Goal: Task Accomplishment & Management: Manage account settings

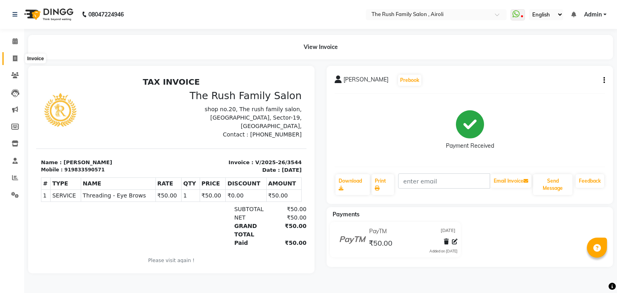
click at [15, 56] on icon at bounding box center [15, 58] width 4 height 6
select select "service"
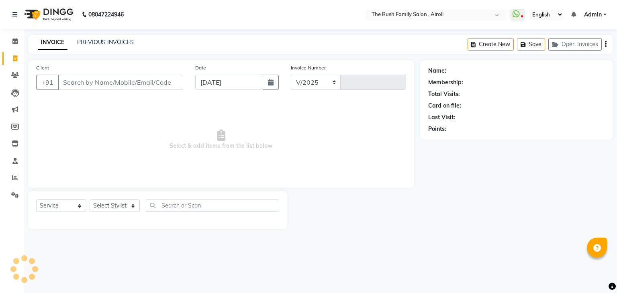
select select "5419"
type input "3545"
click at [18, 41] on span at bounding box center [15, 41] width 14 height 9
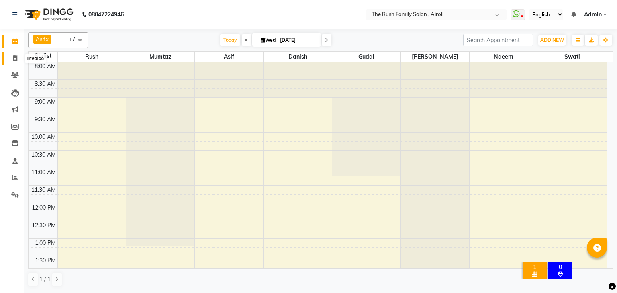
click at [16, 61] on icon at bounding box center [15, 58] width 4 height 6
select select "5419"
select select "service"
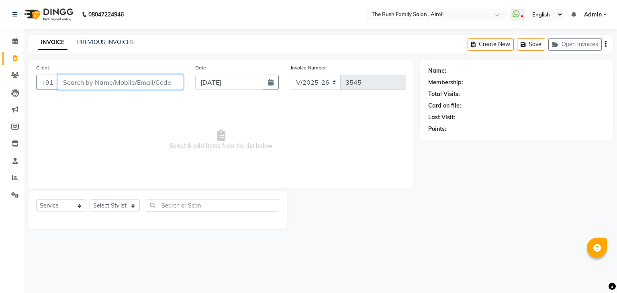
click at [98, 78] on input "Client" at bounding box center [120, 82] width 125 height 15
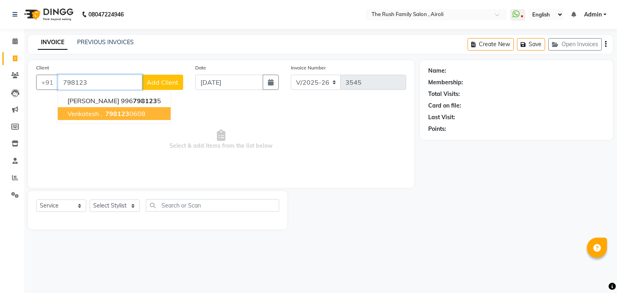
click at [92, 116] on span "Venkatesh ." at bounding box center [84, 114] width 35 height 8
type input "7981230608"
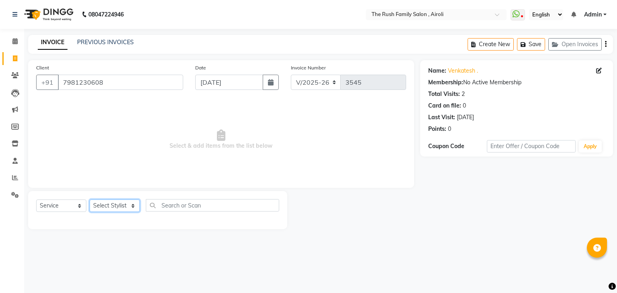
click at [116, 204] on select "Select Stylist Ajaz Alvira Asif Danish Guddi Jayesh Josh mumtaz Naeem Neha Riya…" at bounding box center [115, 206] width 50 height 12
select select "65380"
click at [90, 200] on select "Select Stylist Ajaz Alvira Asif Danish Guddi Jayesh Josh mumtaz Naeem Neha Riya…" at bounding box center [115, 206] width 50 height 12
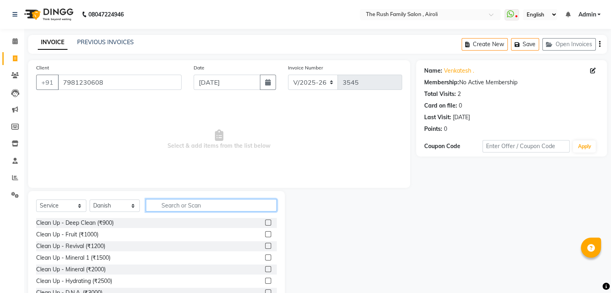
click at [175, 207] on input "text" at bounding box center [211, 205] width 131 height 12
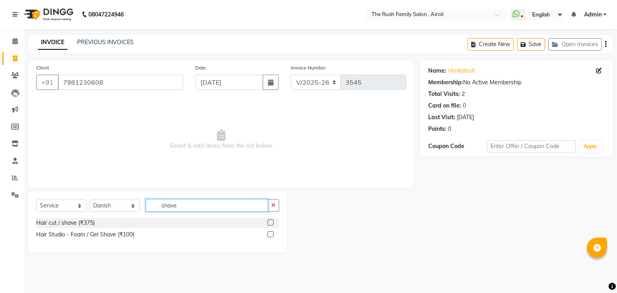
type input "shave"
click at [272, 235] on label at bounding box center [270, 234] width 6 height 6
click at [272, 235] on input "checkbox" at bounding box center [269, 234] width 5 height 5
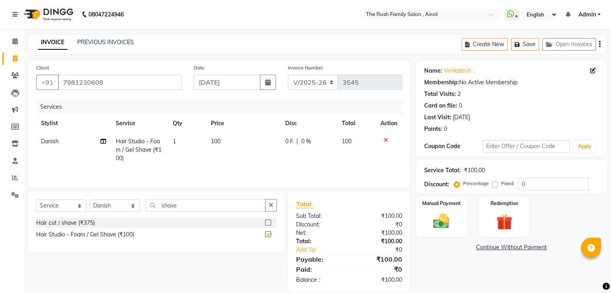
checkbox input "false"
click at [433, 214] on img at bounding box center [441, 221] width 27 height 19
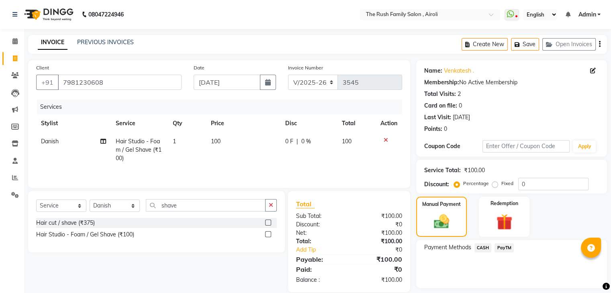
click at [504, 248] on span "PayTM" at bounding box center [503, 247] width 19 height 9
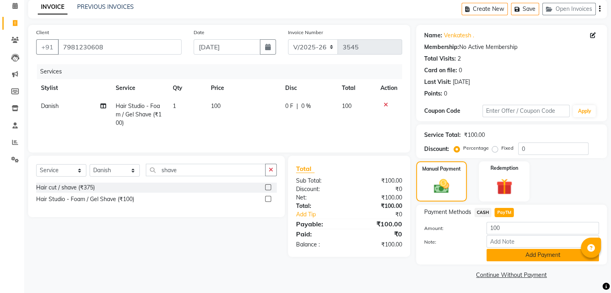
click at [501, 259] on button "Add Payment" at bounding box center [542, 255] width 112 height 12
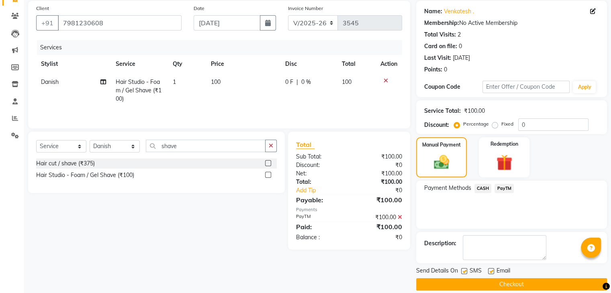
scroll to position [69, 0]
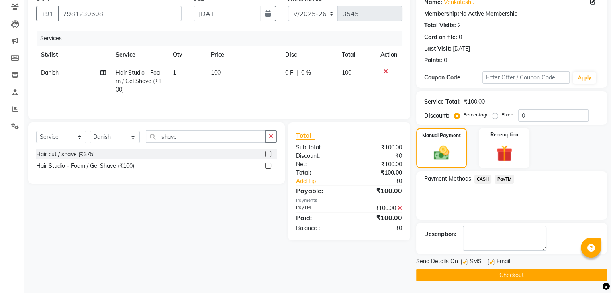
click at [465, 261] on label at bounding box center [464, 262] width 6 height 6
click at [465, 261] on input "checkbox" at bounding box center [463, 262] width 5 height 5
checkbox input "false"
click at [491, 261] on label at bounding box center [491, 262] width 6 height 6
click at [491, 261] on input "checkbox" at bounding box center [490, 262] width 5 height 5
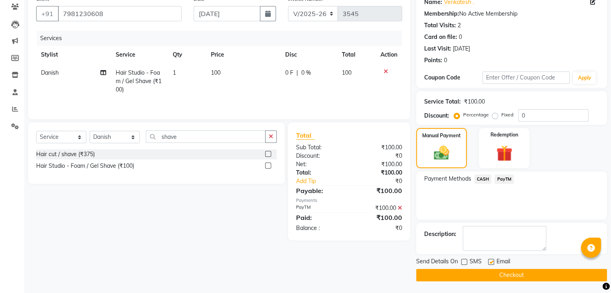
checkbox input "false"
click at [490, 269] on button "Checkout" at bounding box center [511, 275] width 191 height 12
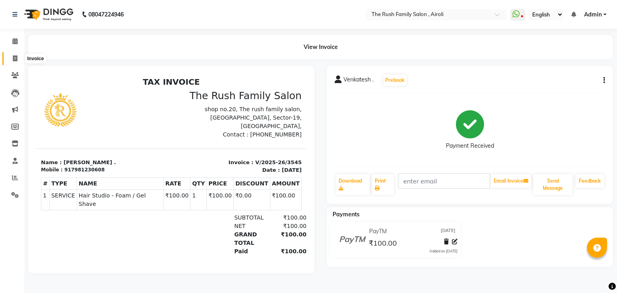
click at [13, 58] on icon at bounding box center [15, 58] width 4 height 6
select select "5419"
select select "service"
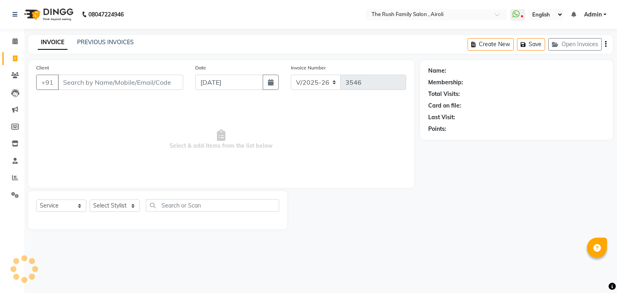
click at [77, 83] on input "Client" at bounding box center [120, 82] width 125 height 15
click at [101, 87] on input "Client" at bounding box center [120, 82] width 125 height 15
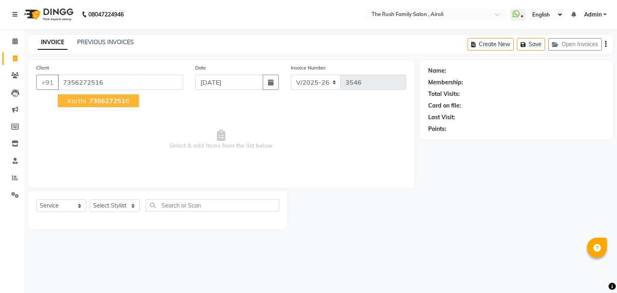
type input "7356272516"
click at [98, 110] on ngb-typeahead-window "karthi 735627251 6" at bounding box center [98, 101] width 82 height 20
click at [114, 100] on span "735627251" at bounding box center [107, 101] width 36 height 8
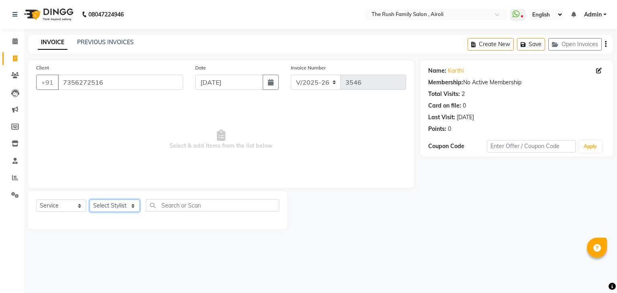
click at [113, 204] on select "Select Stylist Ajaz Alvira Asif Danish Guddi Jayesh Josh mumtaz Naeem Neha Riya…" at bounding box center [115, 206] width 50 height 12
select select "77430"
click at [90, 200] on select "Select Stylist Ajaz Alvira Asif Danish Guddi Jayesh Josh mumtaz Naeem Neha Riya…" at bounding box center [115, 206] width 50 height 12
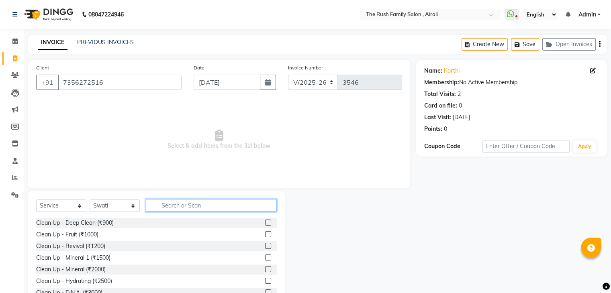
click at [171, 206] on input "text" at bounding box center [211, 205] width 131 height 12
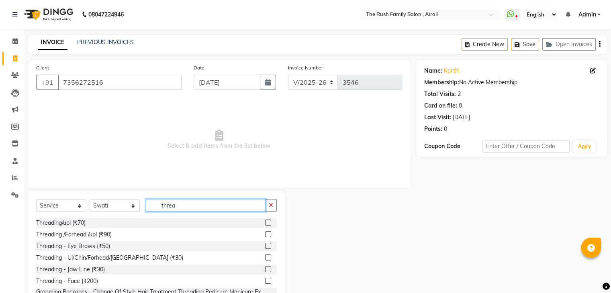
type input "threa"
click at [265, 247] on label at bounding box center [268, 246] width 6 height 6
click at [265, 247] on input "checkbox" at bounding box center [267, 246] width 5 height 5
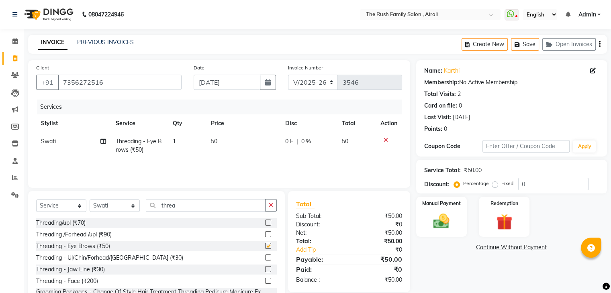
checkbox input "false"
click at [404, 226] on div "₹0" at bounding box center [378, 224] width 59 height 8
click at [454, 224] on img at bounding box center [441, 221] width 27 height 19
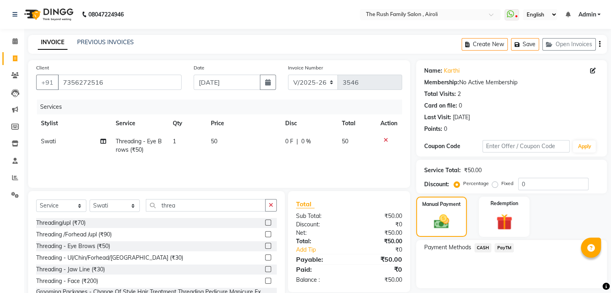
click at [498, 248] on span "PayTM" at bounding box center [503, 247] width 19 height 9
click at [501, 288] on button "Add Payment" at bounding box center [542, 290] width 112 height 12
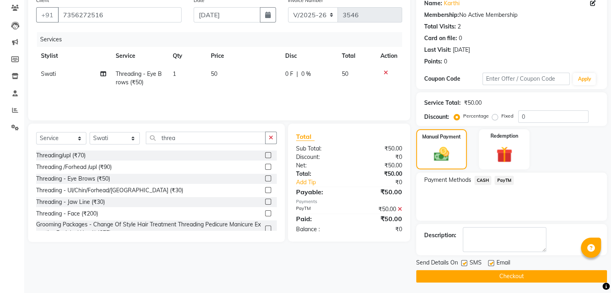
scroll to position [69, 0]
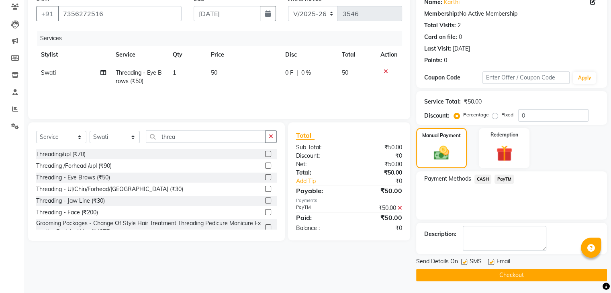
click at [462, 262] on label at bounding box center [464, 262] width 6 height 6
click at [462, 262] on input "checkbox" at bounding box center [463, 262] width 5 height 5
checkbox input "false"
click at [488, 262] on label at bounding box center [491, 262] width 6 height 6
click at [488, 262] on input "checkbox" at bounding box center [490, 262] width 5 height 5
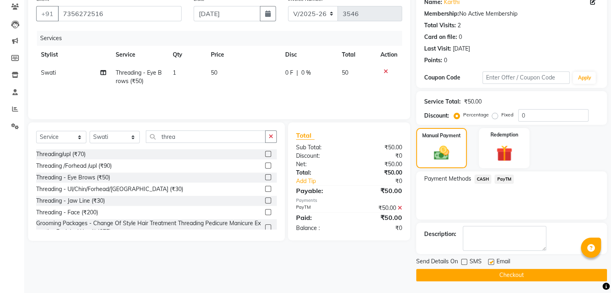
checkbox input "false"
click at [485, 277] on button "Checkout" at bounding box center [511, 275] width 191 height 12
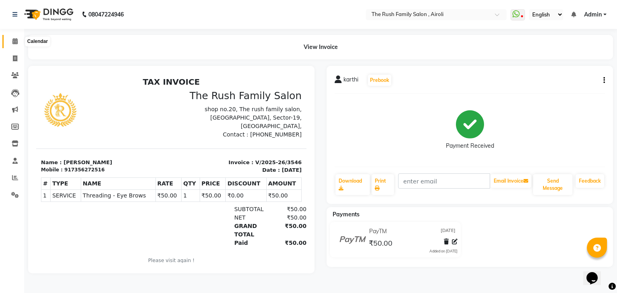
click at [14, 44] on icon at bounding box center [14, 41] width 5 height 6
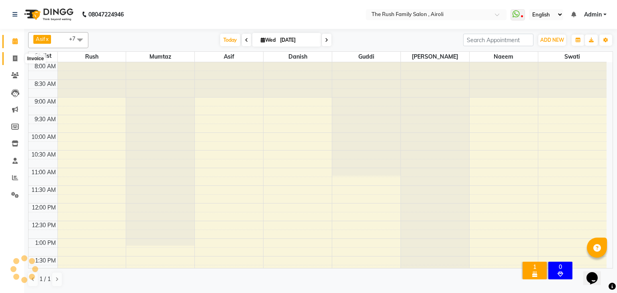
click at [13, 61] on icon at bounding box center [15, 58] width 4 height 6
select select "service"
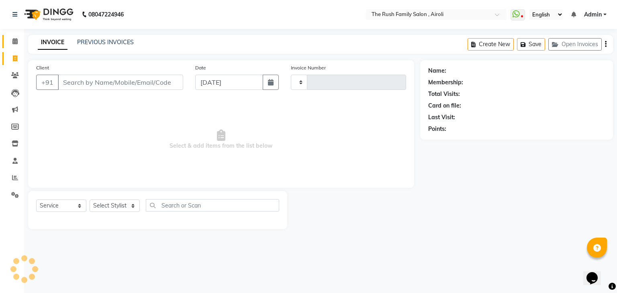
type input "3547"
select select "5419"
click at [16, 38] on icon at bounding box center [14, 41] width 5 height 6
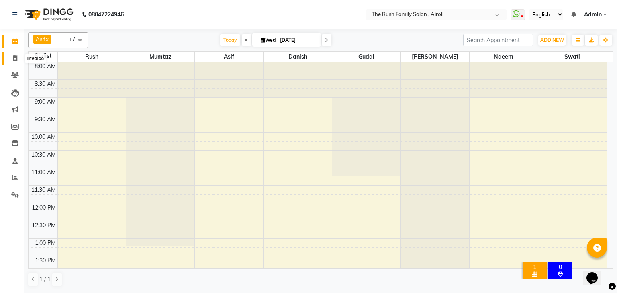
click at [14, 56] on icon at bounding box center [15, 58] width 4 height 6
select select "5419"
select select "service"
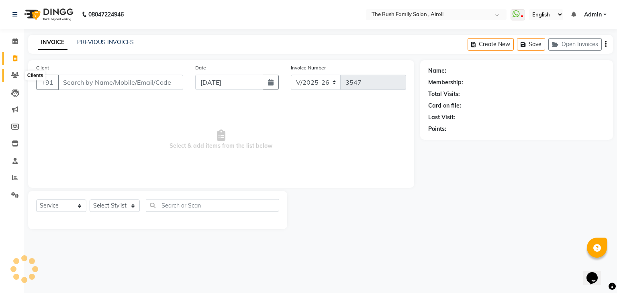
click at [14, 73] on icon at bounding box center [15, 75] width 8 height 6
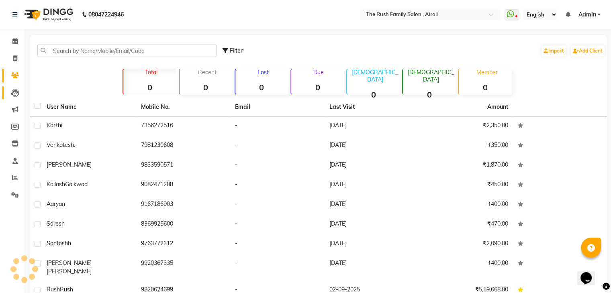
click at [16, 88] on link "Leads" at bounding box center [11, 92] width 19 height 13
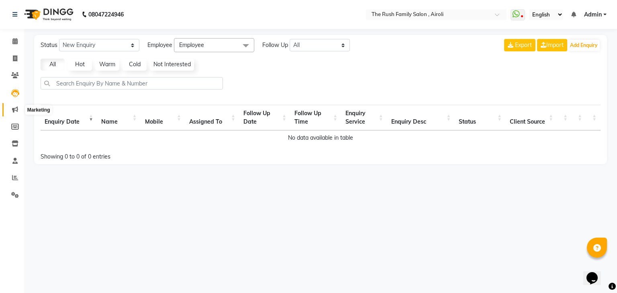
click at [13, 108] on icon at bounding box center [15, 109] width 6 height 6
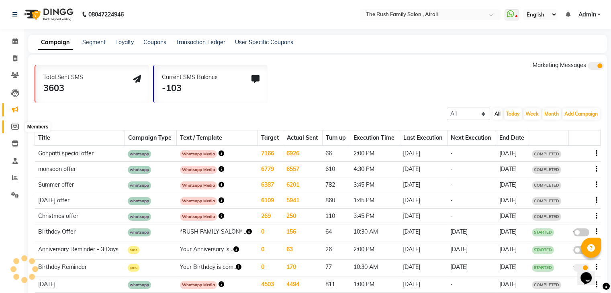
click at [16, 128] on icon at bounding box center [15, 127] width 8 height 6
select select
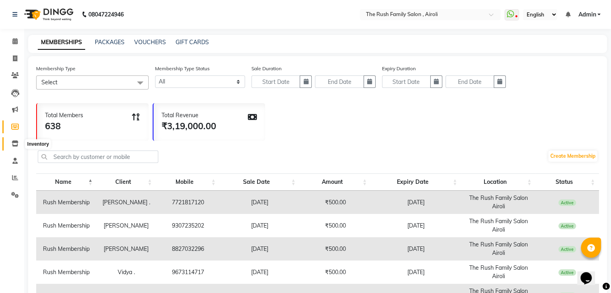
click at [17, 144] on icon at bounding box center [15, 144] width 7 height 6
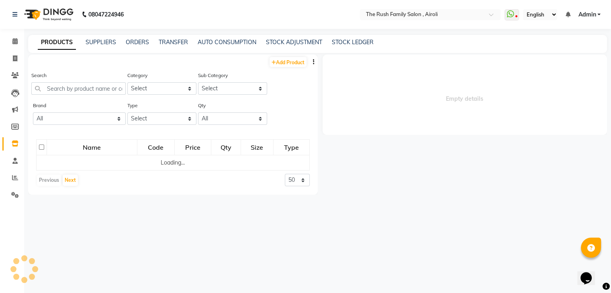
select select
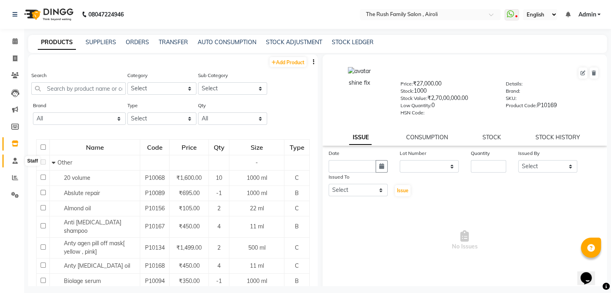
click at [11, 161] on span at bounding box center [15, 161] width 14 height 9
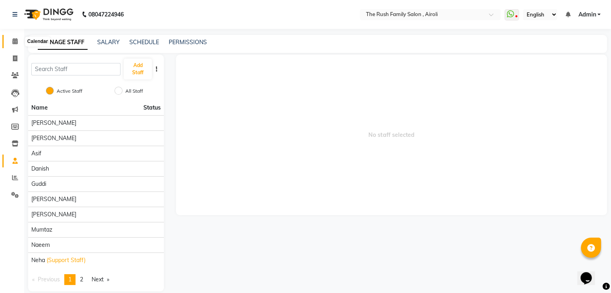
click at [17, 43] on icon at bounding box center [14, 41] width 5 height 6
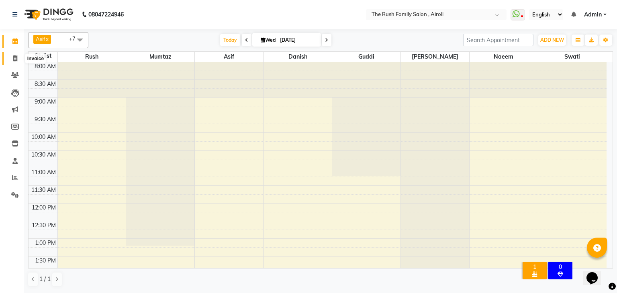
click at [18, 55] on span at bounding box center [15, 58] width 14 height 9
select select "5419"
select select "service"
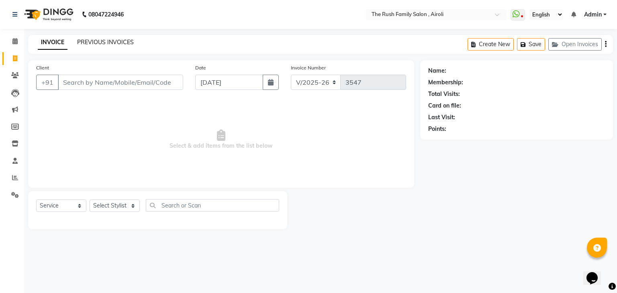
click at [91, 39] on link "PREVIOUS INVOICES" at bounding box center [105, 42] width 57 height 7
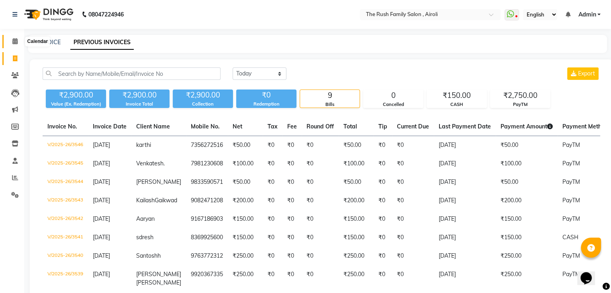
click at [14, 43] on icon at bounding box center [14, 41] width 5 height 6
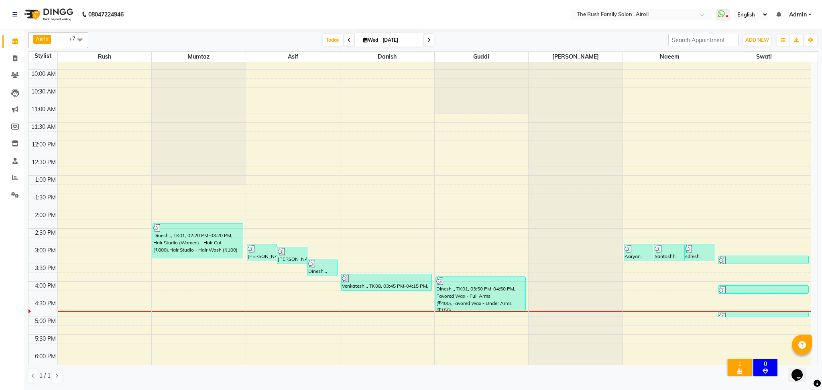
scroll to position [64, 0]
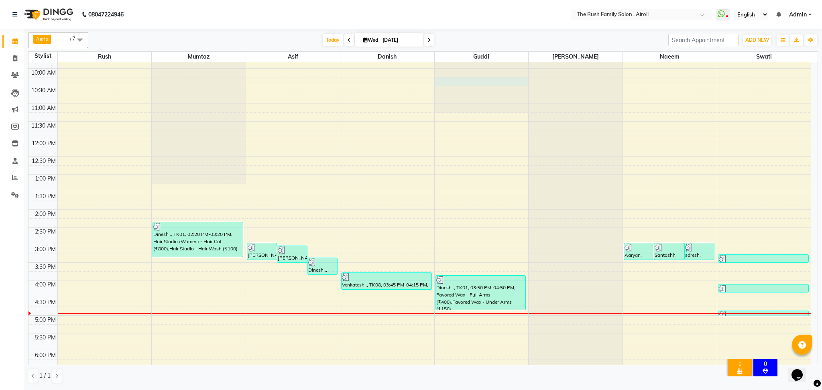
drag, startPoint x: 806, startPoint y: 267, endPoint x: 458, endPoint y: 86, distance: 392.5
click at [458, 86] on div at bounding box center [482, 55] width 94 height 115
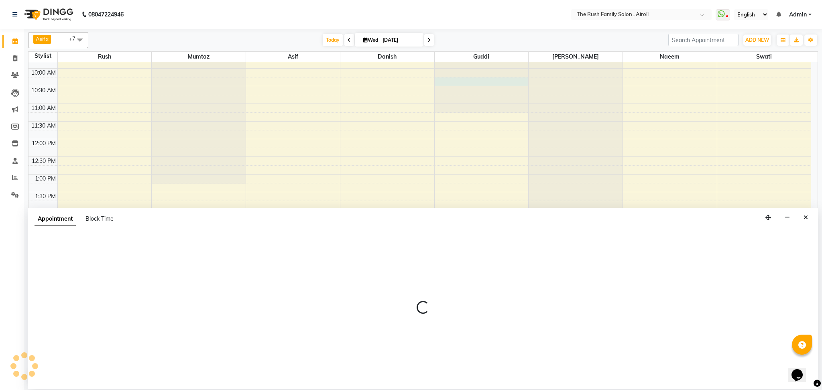
select select "60158"
select select "tentative"
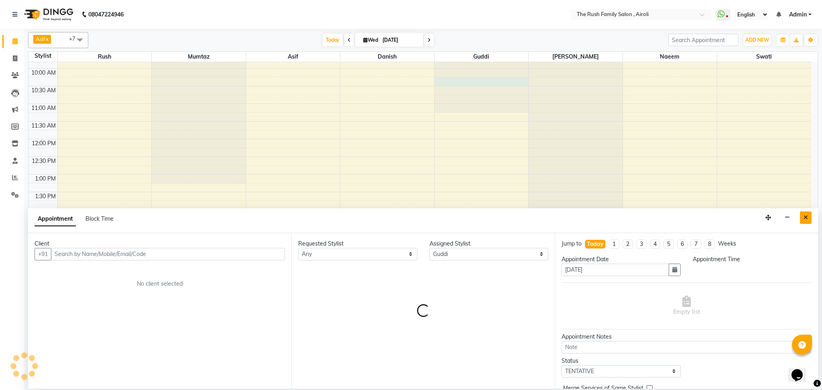
select select "615"
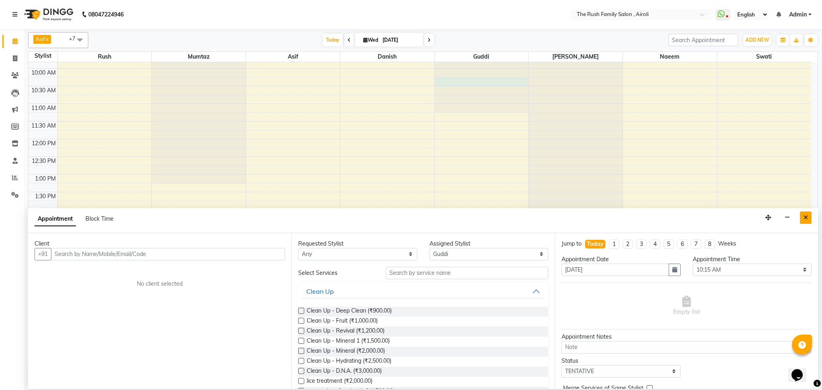
click at [616, 217] on button "Close" at bounding box center [806, 218] width 12 height 12
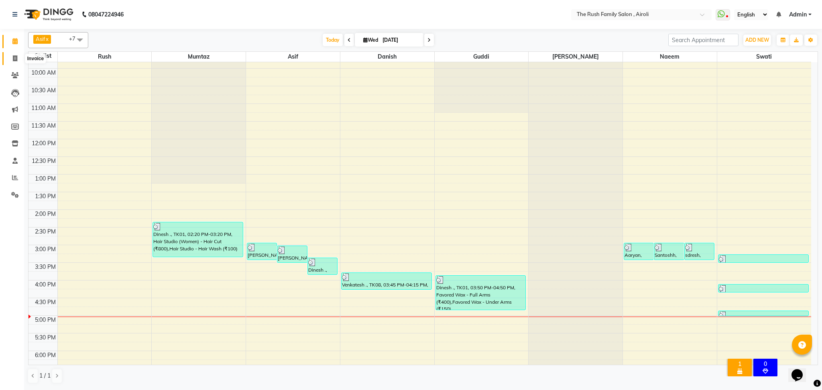
click at [10, 57] on span at bounding box center [15, 58] width 14 height 9
select select "5419"
select select "service"
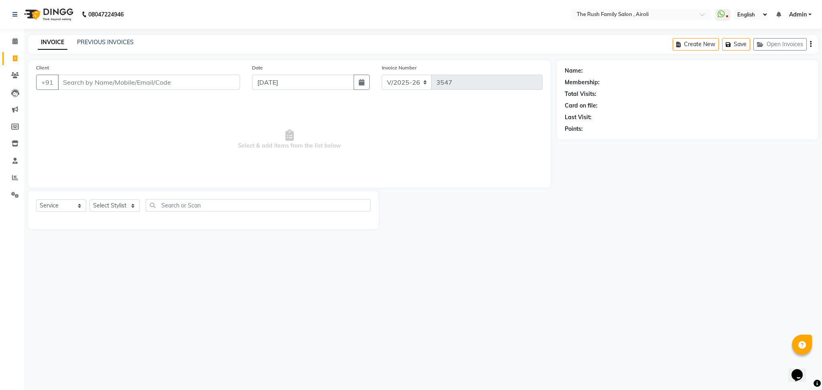
click at [118, 82] on input "Client" at bounding box center [149, 82] width 182 height 15
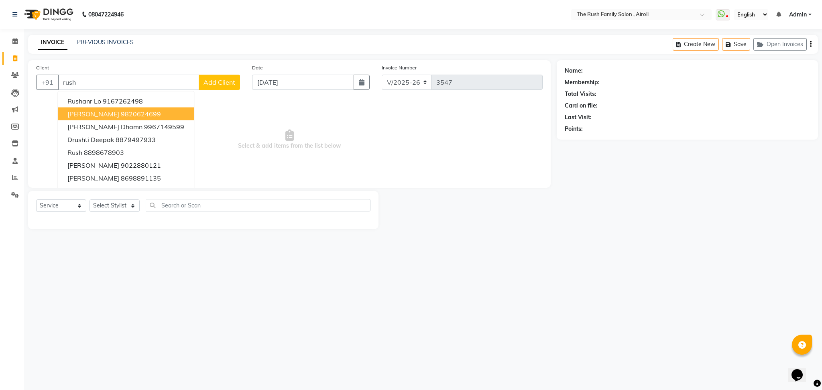
click at [109, 108] on button "Rush Rush 9820624699" at bounding box center [126, 114] width 136 height 13
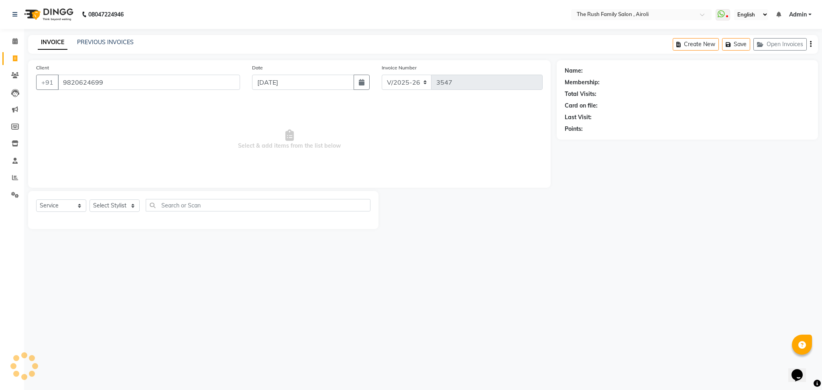
type input "9820624699"
select select "1: Object"
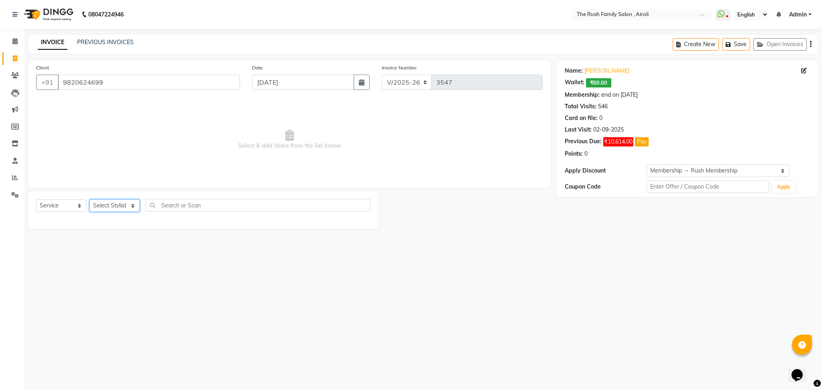
click at [129, 206] on select "Select Stylist Ajaz Alvira Asif Danish Guddi Jayesh Josh mumtaz Naeem Neha Riya…" at bounding box center [115, 206] width 50 height 12
select select "87642"
click at [90, 200] on select "Select Stylist Ajaz Alvira Asif Danish Guddi Jayesh Josh mumtaz Naeem Neha Riya…" at bounding box center [115, 206] width 50 height 12
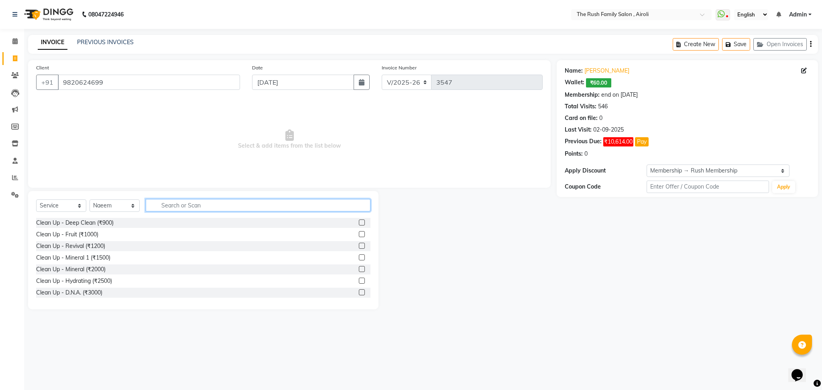
click at [191, 210] on input "text" at bounding box center [258, 205] width 225 height 12
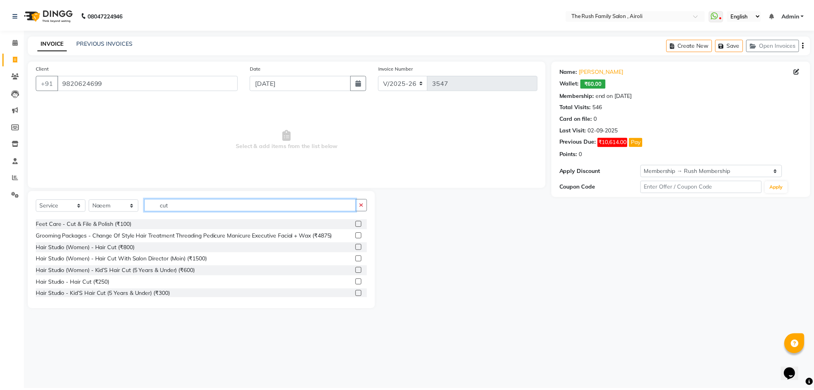
scroll to position [24, 0]
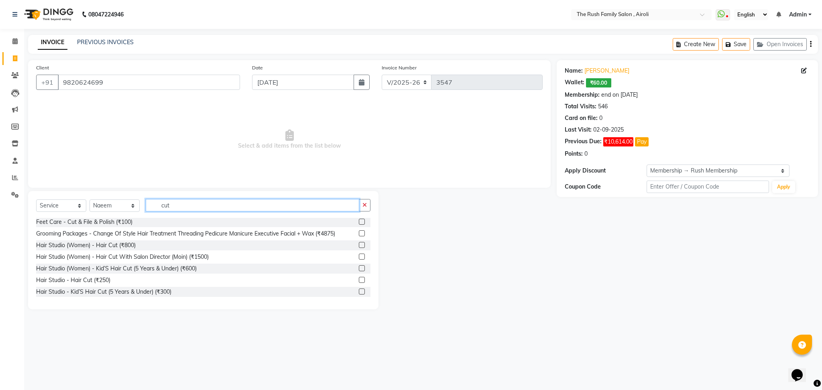
type input "cut"
click at [359, 279] on label at bounding box center [362, 280] width 6 height 6
click at [359, 279] on input "checkbox" at bounding box center [361, 280] width 5 height 5
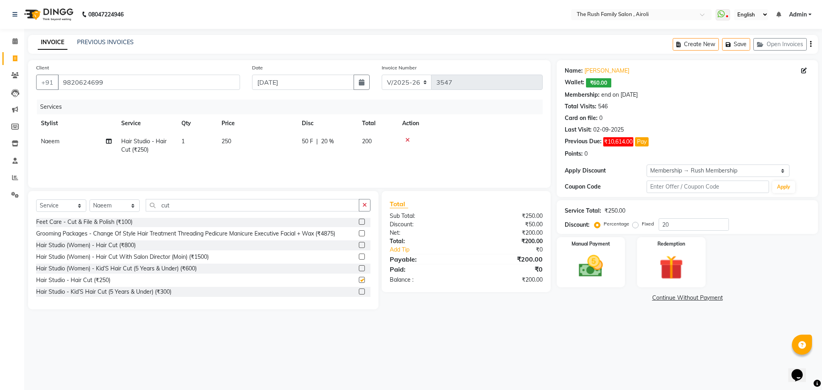
checkbox input "false"
click at [368, 141] on span "200" at bounding box center [367, 141] width 10 height 7
select select "87642"
click at [368, 141] on div "50 F | 20 %" at bounding box center [372, 143] width 64 height 12
click at [349, 139] on input "50" at bounding box center [352, 143] width 24 height 12
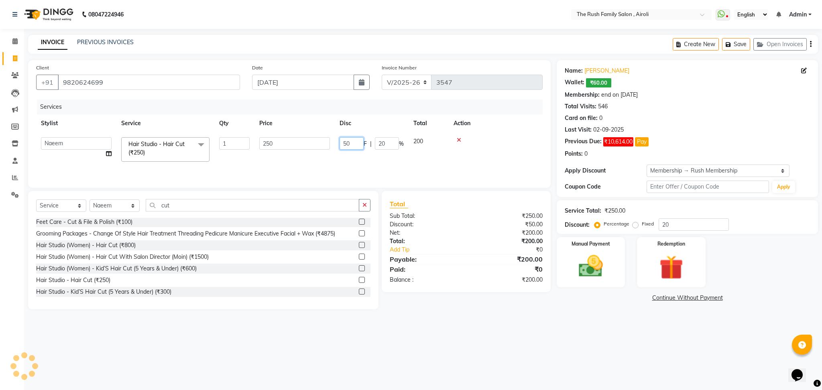
click at [349, 139] on input "50" at bounding box center [352, 143] width 24 height 12
type input "100"
click at [331, 155] on tr "Naeem Hair Studio - Hair Cut (₹250) 1 250 100 F | 40 % 150" at bounding box center [289, 146] width 507 height 27
click at [598, 279] on img at bounding box center [591, 266] width 41 height 29
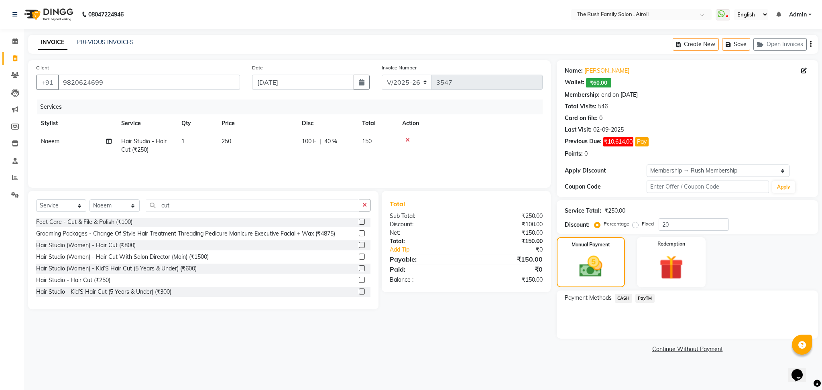
click at [616, 293] on span "PayTM" at bounding box center [645, 298] width 19 height 9
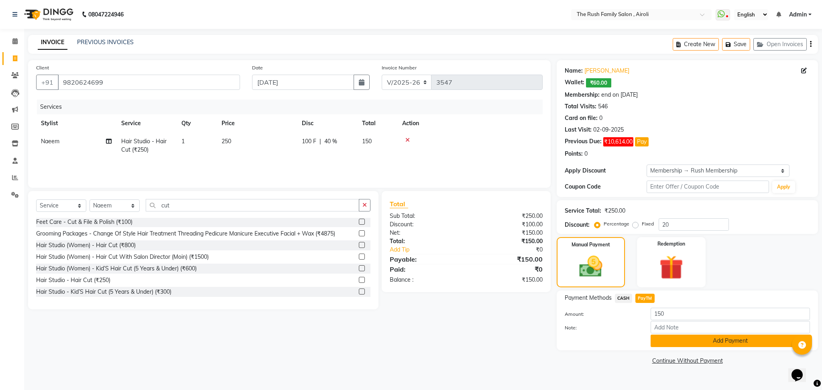
click at [616, 293] on button "Add Payment" at bounding box center [730, 341] width 159 height 12
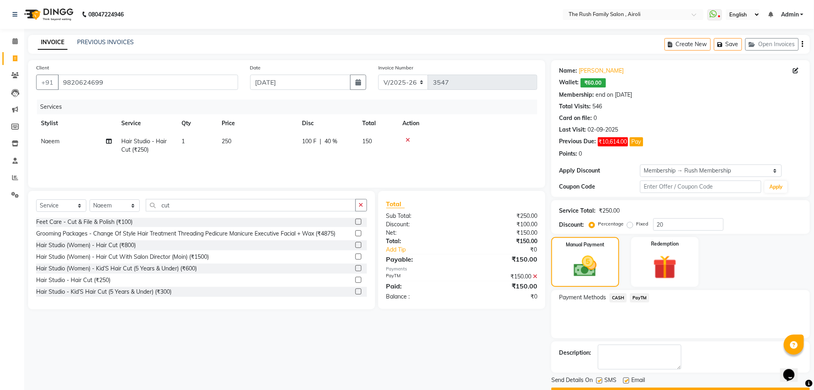
scroll to position [22, 0]
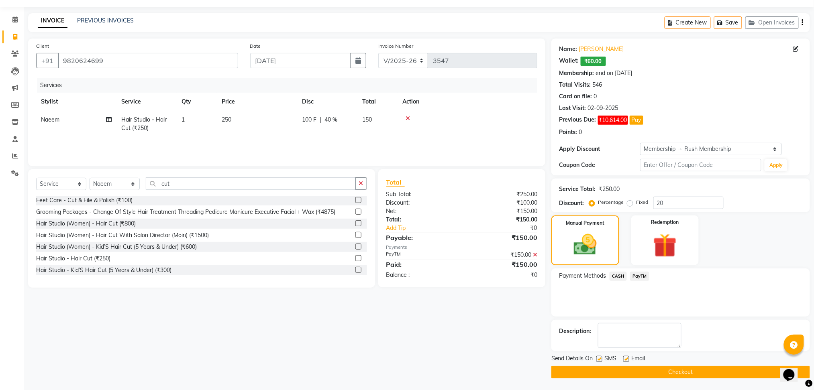
click at [601, 293] on label at bounding box center [599, 359] width 6 height 6
click at [601, 293] on input "checkbox" at bounding box center [598, 359] width 5 height 5
checkbox input "false"
click at [616, 293] on label at bounding box center [626, 359] width 6 height 6
click at [616, 293] on input "checkbox" at bounding box center [625, 359] width 5 height 5
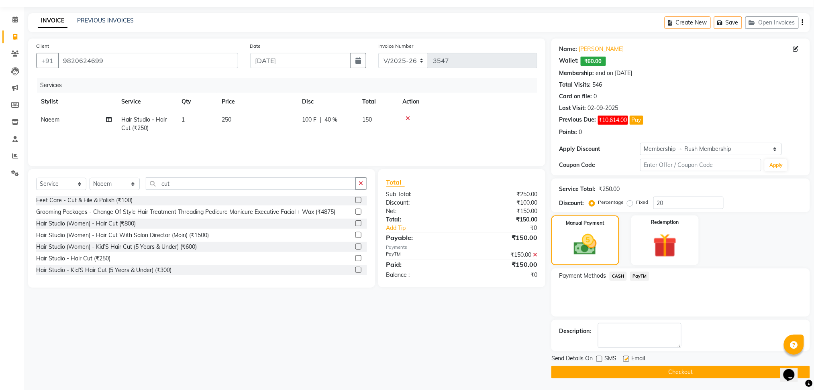
checkbox input "false"
click at [616, 293] on button "Checkout" at bounding box center [680, 372] width 259 height 12
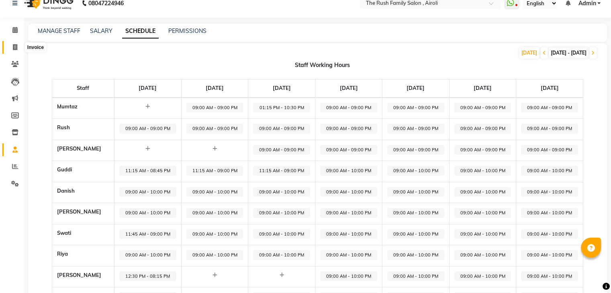
click at [17, 48] on icon at bounding box center [15, 47] width 4 height 6
select select "5419"
select select "service"
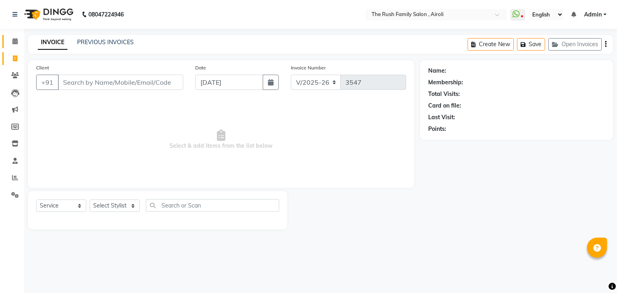
click at [19, 36] on link "Calendar" at bounding box center [11, 41] width 19 height 13
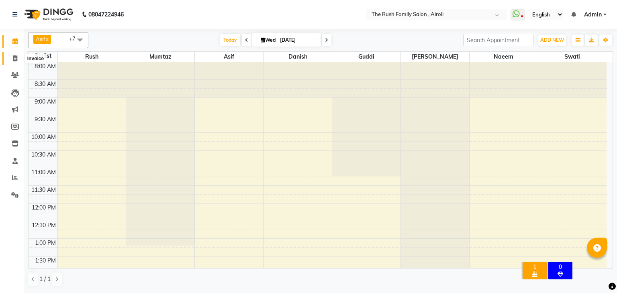
click at [16, 57] on icon at bounding box center [15, 58] width 4 height 6
select select "5419"
select select "service"
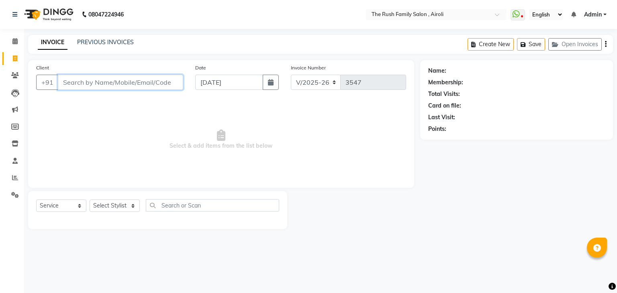
click at [86, 80] on input "Client" at bounding box center [120, 82] width 125 height 15
click at [100, 79] on input "Client" at bounding box center [120, 82] width 125 height 15
click at [109, 45] on link "PREVIOUS INVOICES" at bounding box center [105, 42] width 57 height 7
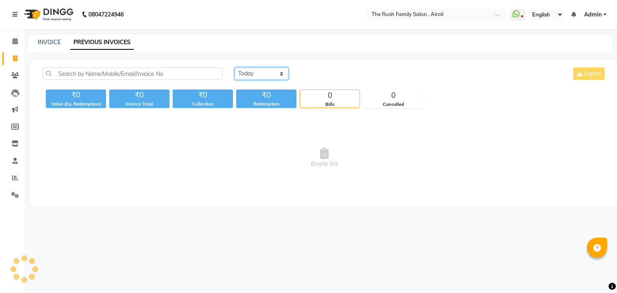
click at [251, 71] on select "[DATE] [DATE] Custom Range" at bounding box center [262, 73] width 54 height 12
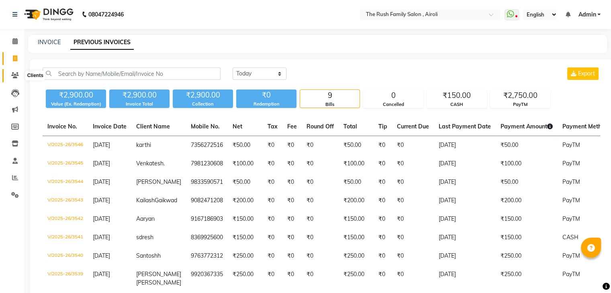
click at [14, 71] on span at bounding box center [15, 75] width 14 height 9
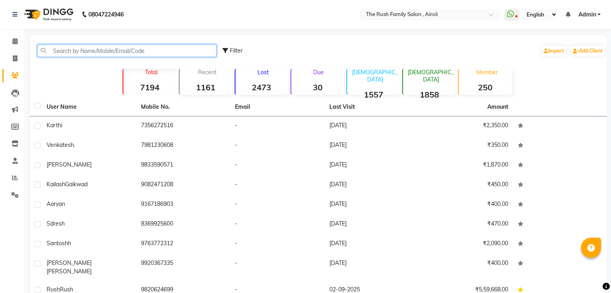
click at [90, 53] on input "text" at bounding box center [126, 51] width 179 height 12
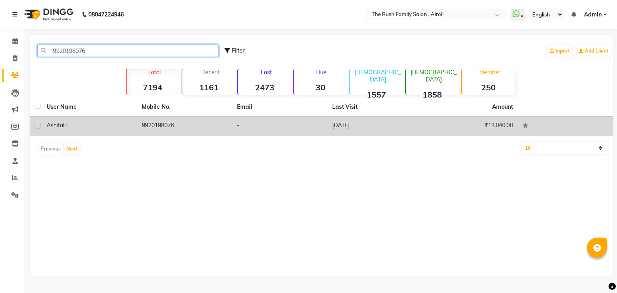
type input "9920198076"
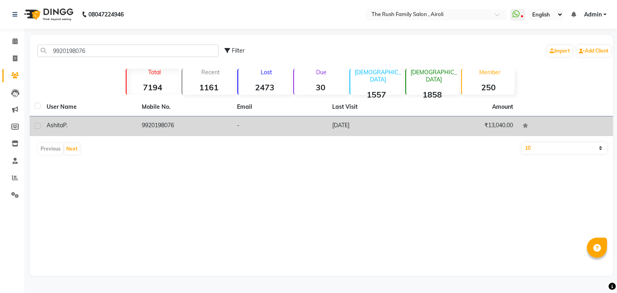
click at [71, 125] on div "[PERSON_NAME]" at bounding box center [90, 125] width 86 height 8
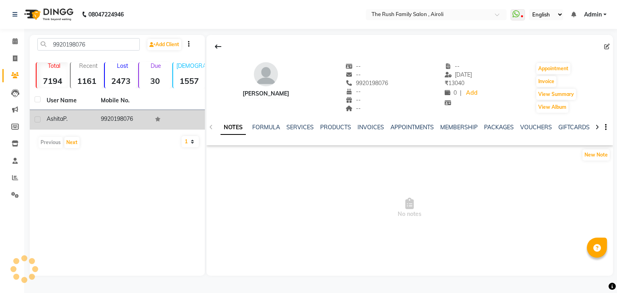
click at [71, 125] on td "[PERSON_NAME]" at bounding box center [69, 120] width 54 height 20
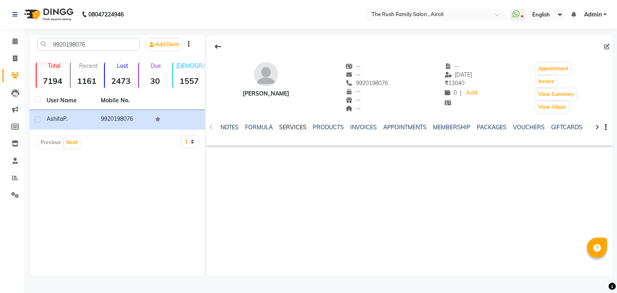
click at [289, 126] on link "SERVICES" at bounding box center [292, 127] width 27 height 7
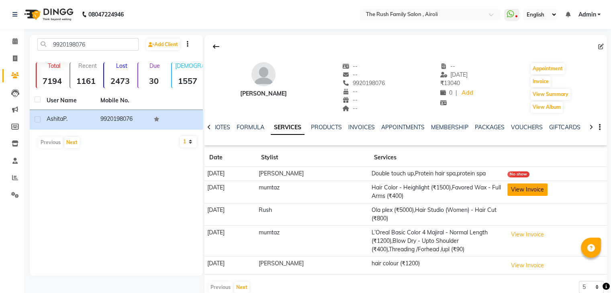
click at [520, 193] on button "View Invoice" at bounding box center [527, 190] width 40 height 12
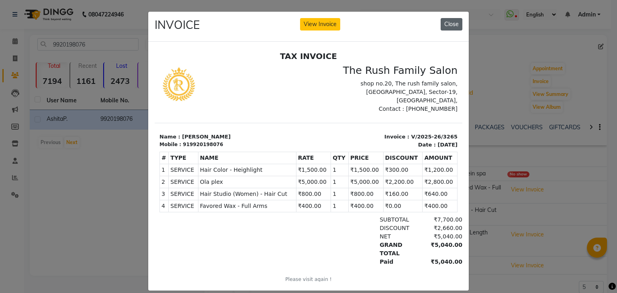
click at [450, 24] on button "Close" at bounding box center [452, 24] width 22 height 12
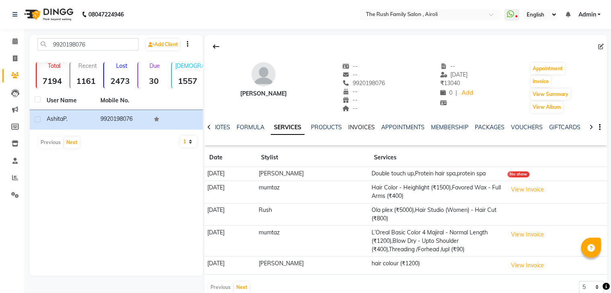
click at [364, 129] on link "INVOICES" at bounding box center [361, 127] width 27 height 7
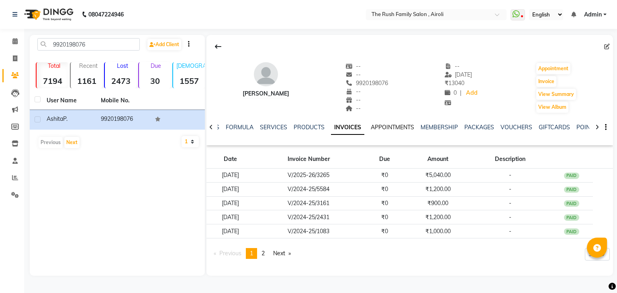
click at [377, 131] on link "APPOINTMENTS" at bounding box center [392, 127] width 43 height 7
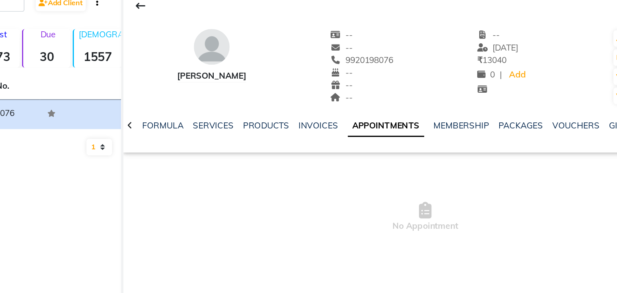
click at [380, 132] on link "APPOINTMENTS" at bounding box center [382, 127] width 51 height 14
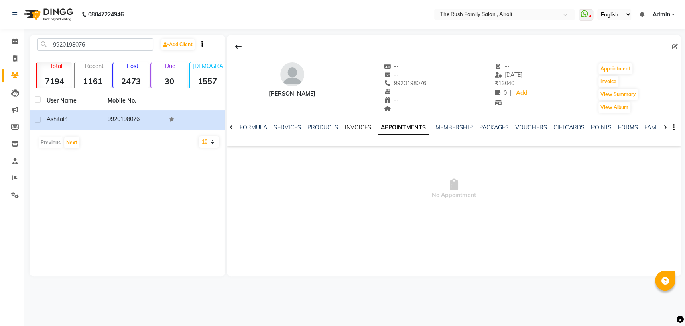
click at [355, 129] on link "INVOICES" at bounding box center [358, 127] width 27 height 7
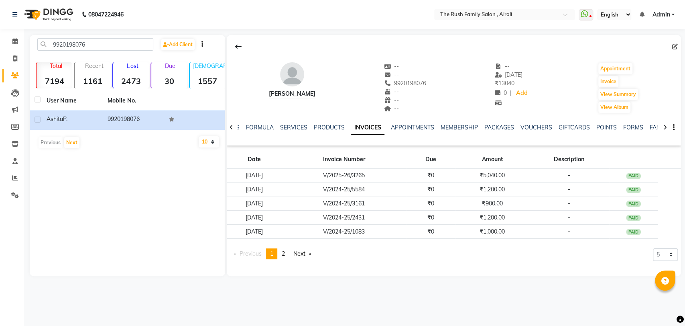
click at [331, 131] on div "PRODUCTS" at bounding box center [329, 127] width 31 height 8
click at [331, 120] on div "NOTES FORMULA SERVICES PRODUCTS INVOICES APPOINTMENTS MEMBERSHIP PACKAGES VOUCH…" at bounding box center [454, 128] width 455 height 28
drag, startPoint x: 335, startPoint y: 139, endPoint x: 333, endPoint y: 128, distance: 11.9
click at [333, 128] on div "NOTES FORMULA SERVICES PRODUCTS INVOICES APPOINTMENTS MEMBERSHIP PACKAGES VOUCH…" at bounding box center [448, 132] width 420 height 18
click at [333, 128] on link "PRODUCTS" at bounding box center [329, 127] width 31 height 7
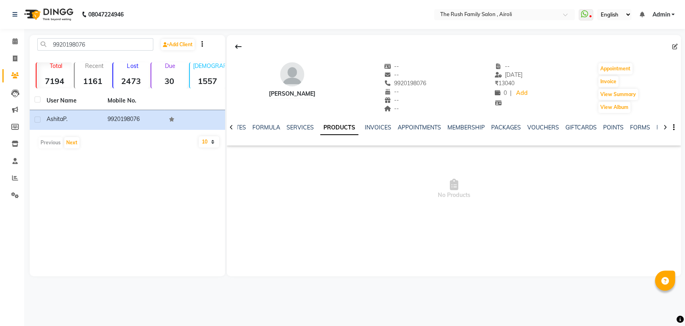
click at [234, 128] on div at bounding box center [231, 127] width 9 height 16
click at [305, 128] on link "SERVICES" at bounding box center [313, 127] width 27 height 7
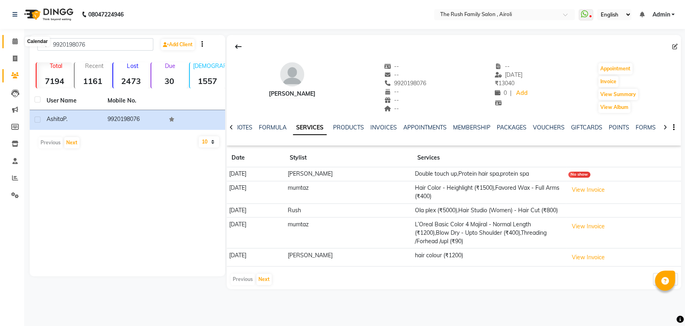
click at [17, 41] on icon at bounding box center [14, 41] width 5 height 6
